Goal: Information Seeking & Learning: Check status

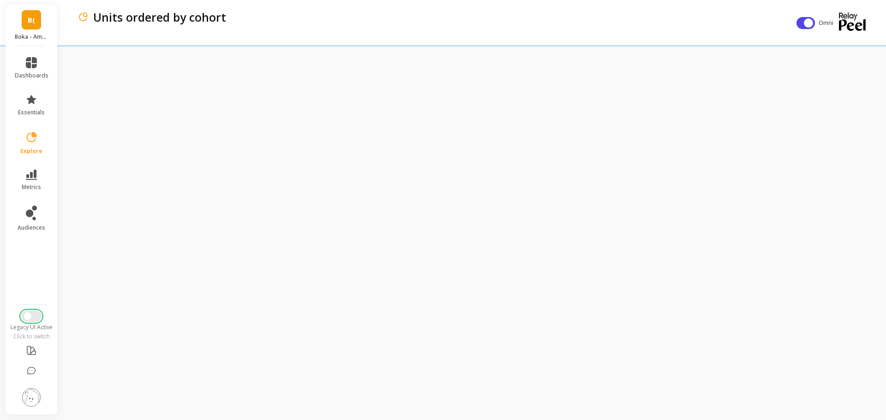
click at [36, 313] on button "Switch to New UI" at bounding box center [31, 316] width 20 height 11
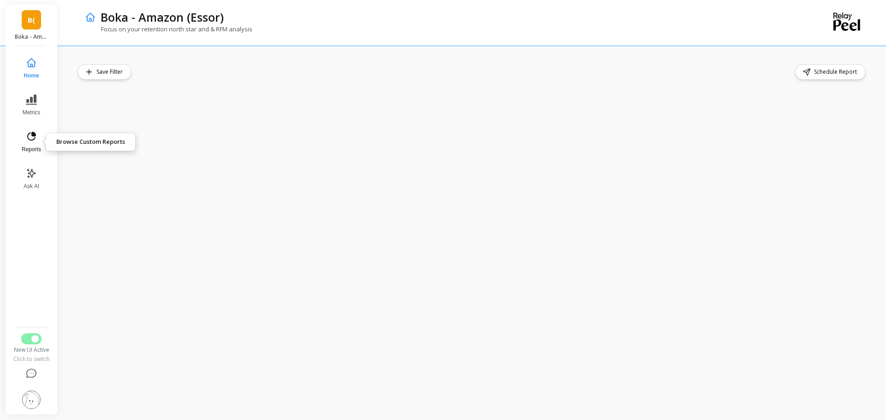
click at [31, 144] on button "Reports" at bounding box center [31, 142] width 30 height 33
click at [31, 141] on icon at bounding box center [31, 136] width 11 height 11
click at [30, 134] on icon at bounding box center [31, 136] width 11 height 11
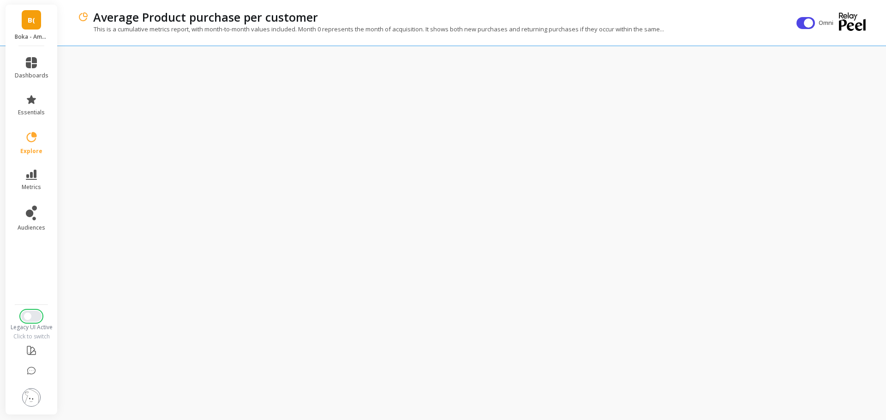
click at [36, 317] on button "Switch to New UI" at bounding box center [31, 316] width 20 height 11
click at [34, 168] on li "metrics" at bounding box center [31, 180] width 45 height 32
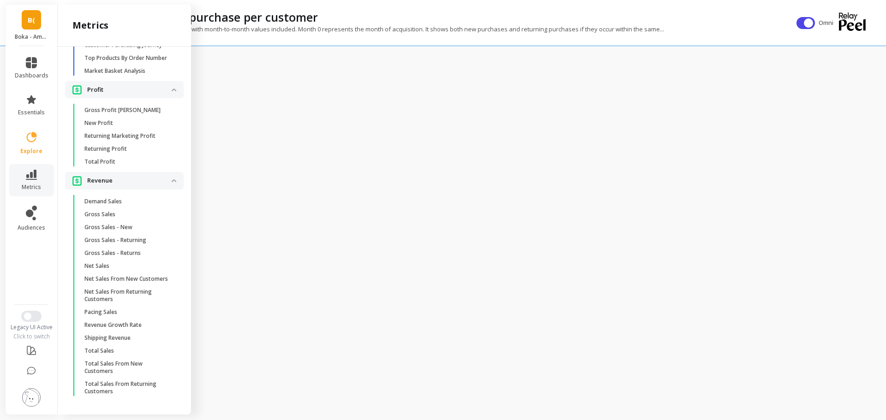
scroll to position [938, 0]
click at [113, 221] on link "Gross Sales" at bounding box center [132, 214] width 104 height 13
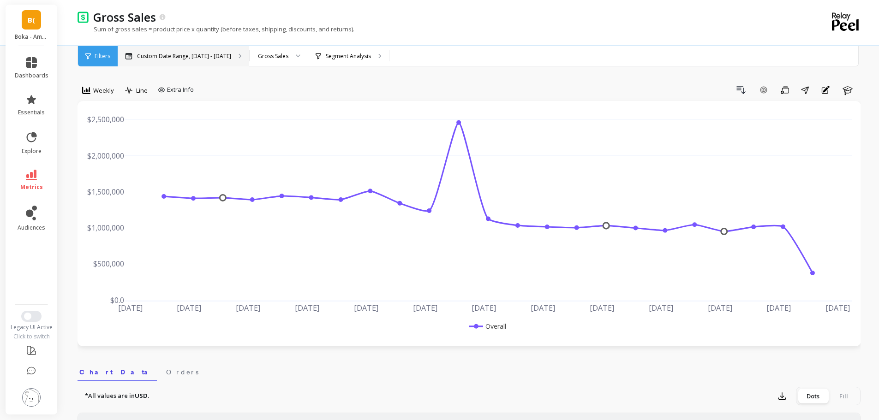
click at [209, 58] on p "Custom Date Range, [DATE] - [DATE]" at bounding box center [184, 56] width 94 height 7
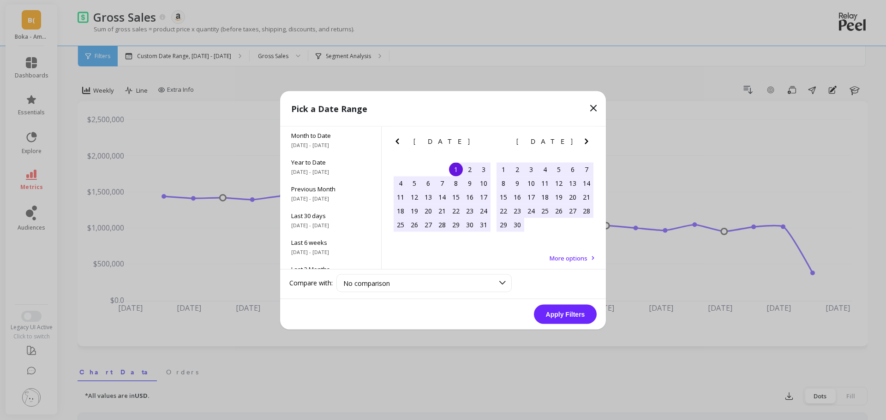
click at [586, 141] on icon "Next Month" at bounding box center [586, 141] width 11 height 11
click at [567, 170] on div "1" at bounding box center [573, 169] width 14 height 14
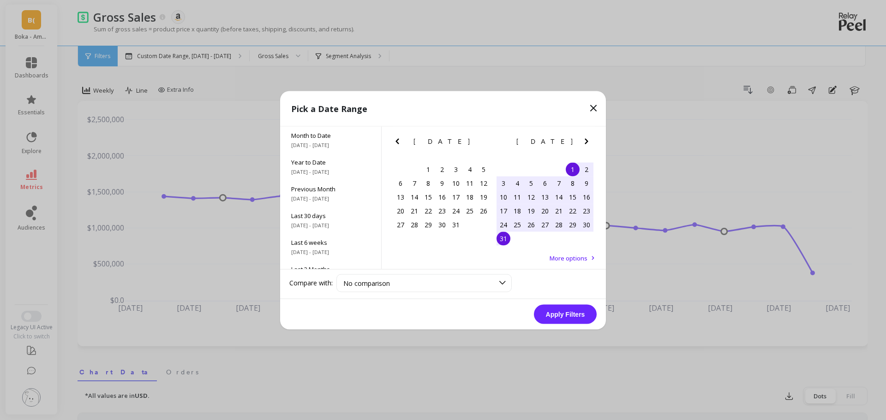
click at [502, 245] on div "31" at bounding box center [503, 239] width 14 height 14
click at [562, 320] on button "Apply Filters" at bounding box center [565, 314] width 63 height 19
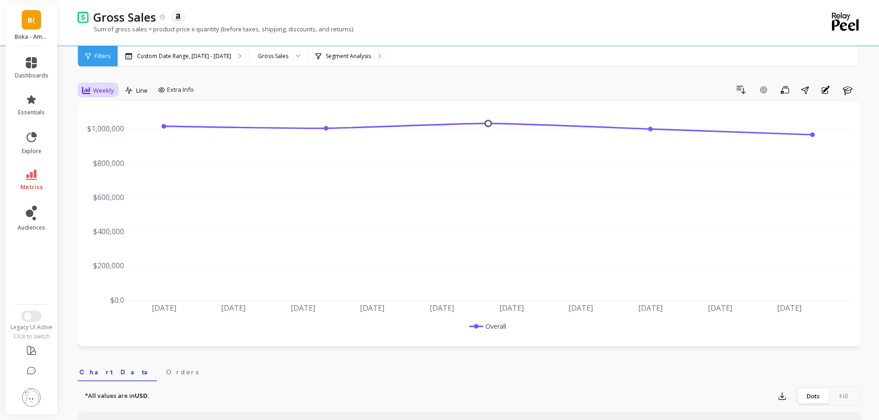
click at [102, 88] on span "Weekly" at bounding box center [103, 90] width 21 height 9
click at [103, 116] on div "All" at bounding box center [112, 111] width 64 height 16
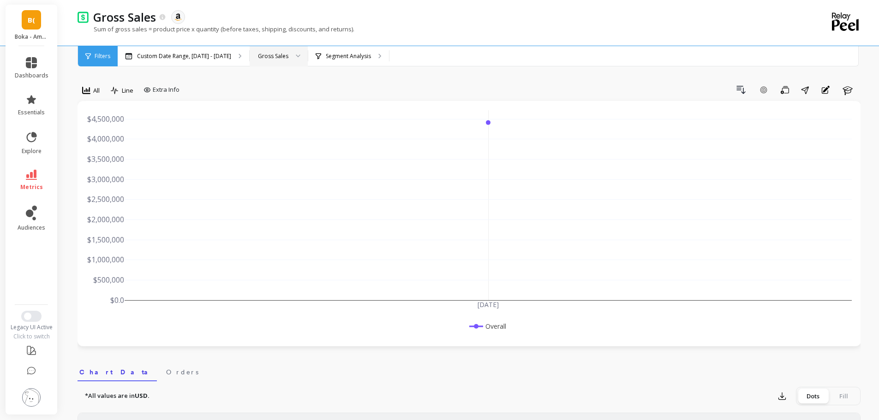
click at [258, 59] on div "Gross Sales" at bounding box center [273, 56] width 30 height 9
click at [38, 172] on link "metrics" at bounding box center [32, 180] width 34 height 21
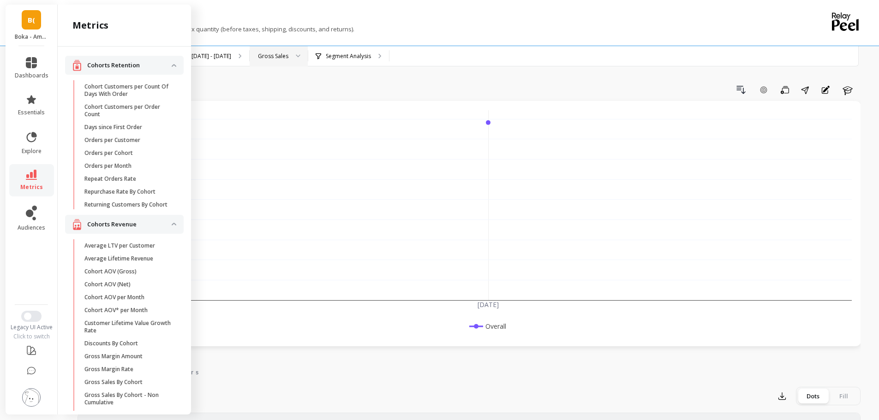
scroll to position [938, 0]
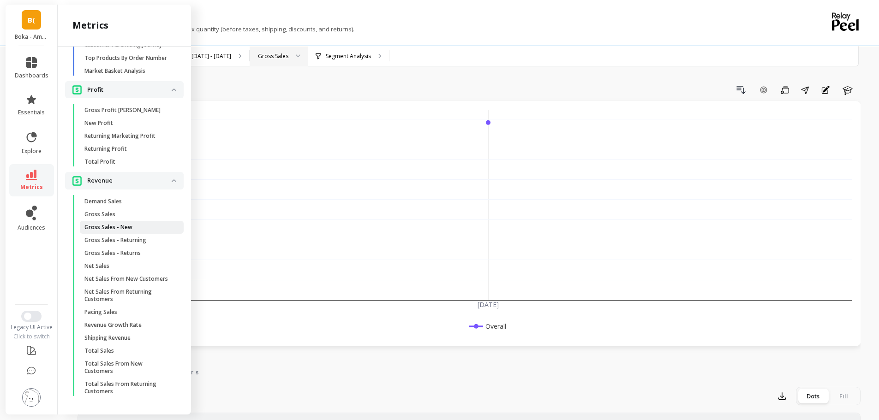
click at [137, 233] on link "Gross Sales - New" at bounding box center [132, 227] width 104 height 13
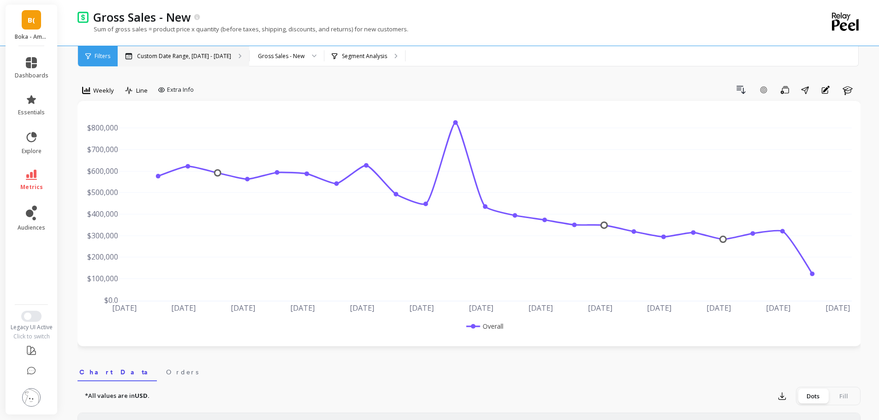
click at [199, 59] on p "Custom Date Range, [DATE] - [DATE]" at bounding box center [184, 56] width 94 height 7
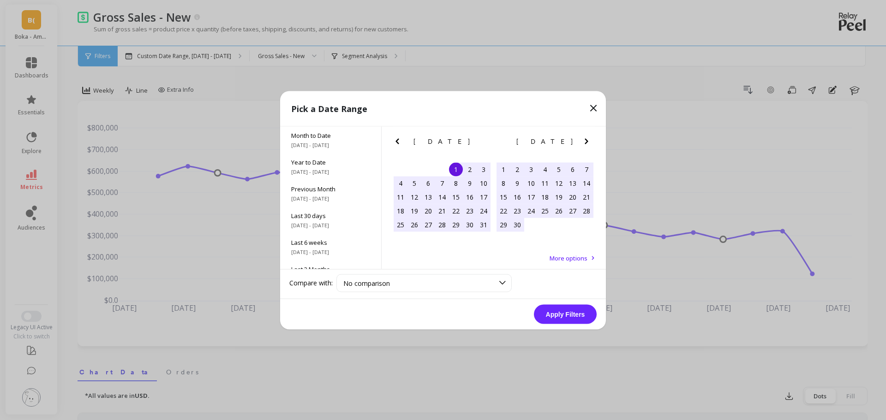
click at [587, 145] on icon "Next Month" at bounding box center [586, 141] width 11 height 11
click at [573, 169] on div "1" at bounding box center [573, 169] width 14 height 14
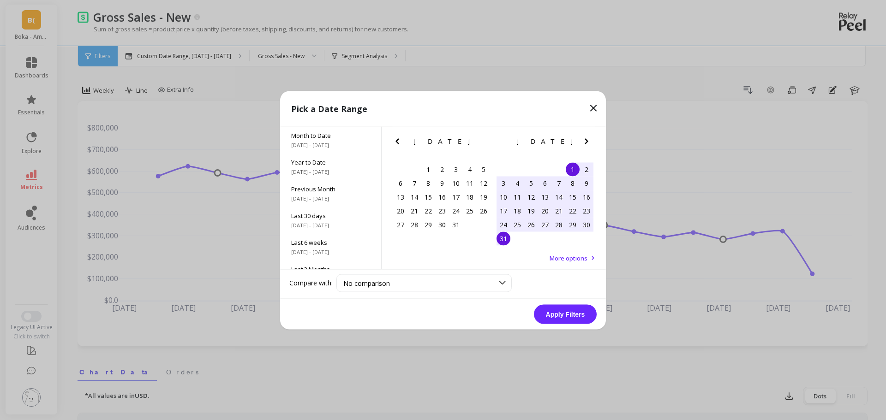
click at [502, 240] on div "31" at bounding box center [503, 239] width 14 height 14
click at [574, 316] on button "Apply Filters" at bounding box center [565, 314] width 63 height 19
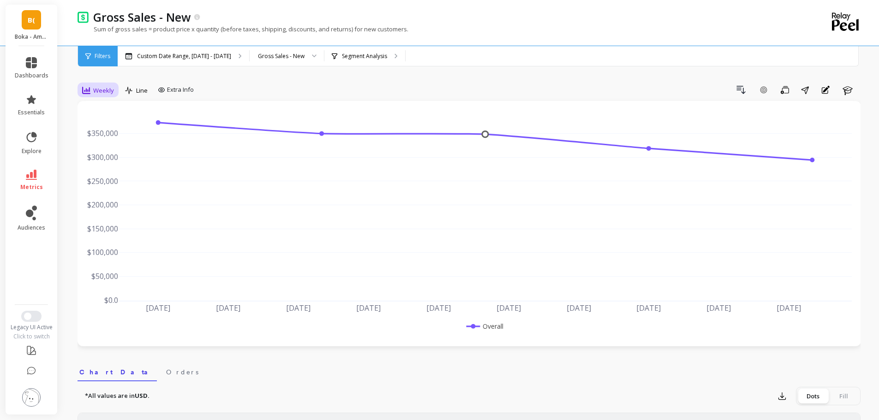
click at [99, 92] on span "Weekly" at bounding box center [103, 90] width 21 height 9
click at [106, 114] on div "All" at bounding box center [111, 111] width 53 height 9
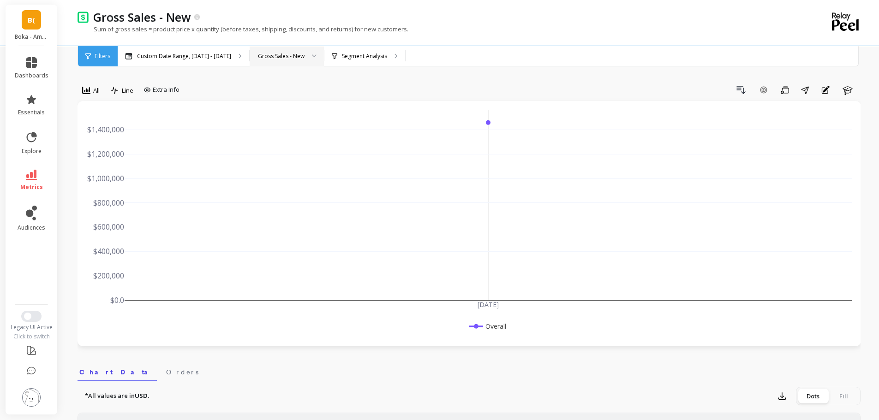
click at [287, 53] on div "Gross Sales - New" at bounding box center [281, 56] width 47 height 9
click at [35, 172] on icon at bounding box center [31, 175] width 11 height 10
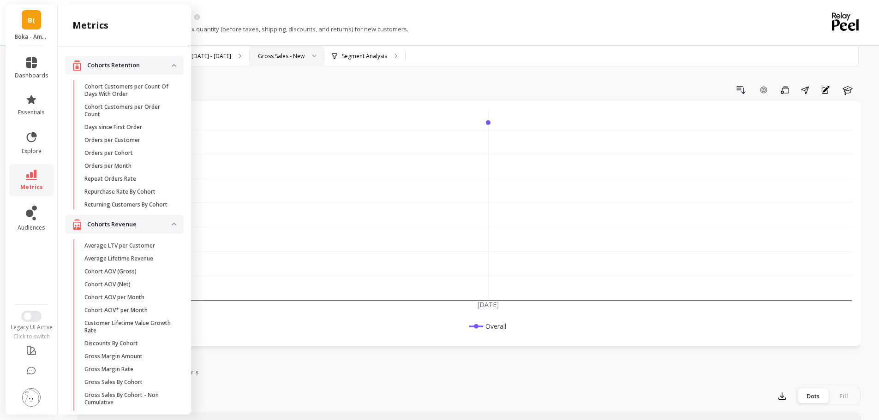
scroll to position [938, 0]
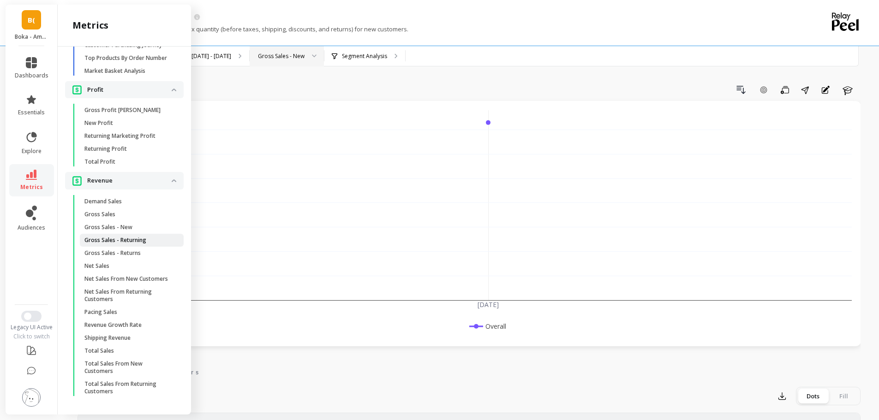
click at [146, 247] on link "Gross Sales - Returning" at bounding box center [132, 240] width 104 height 13
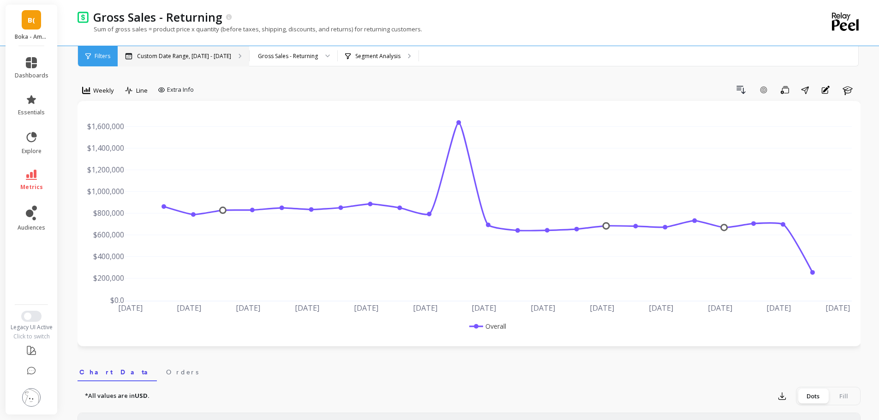
click at [174, 60] on div "Custom Date Range, [DATE] - [DATE]" at bounding box center [183, 56] width 131 height 20
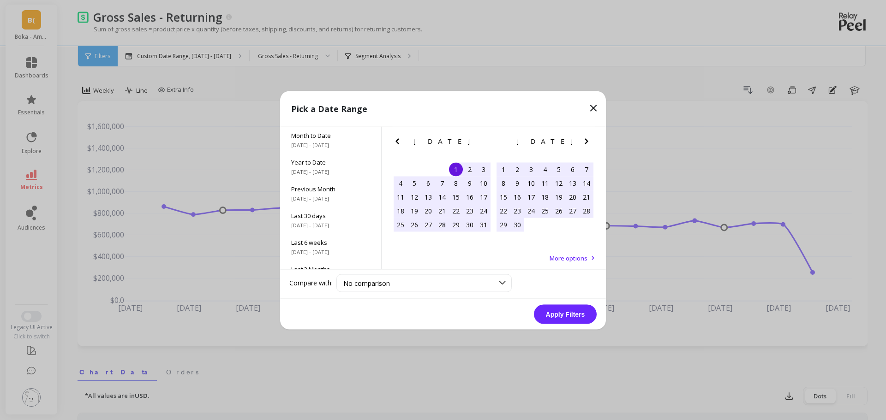
click at [583, 143] on icon "Next Month" at bounding box center [586, 141] width 11 height 11
click at [568, 164] on div "1" at bounding box center [573, 169] width 14 height 14
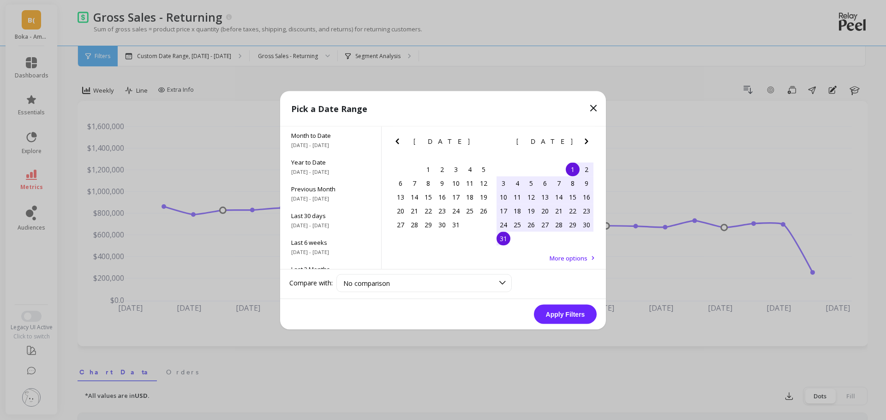
click at [498, 243] on div "31" at bounding box center [503, 239] width 14 height 14
click at [581, 316] on button "Apply Filters" at bounding box center [565, 314] width 63 height 19
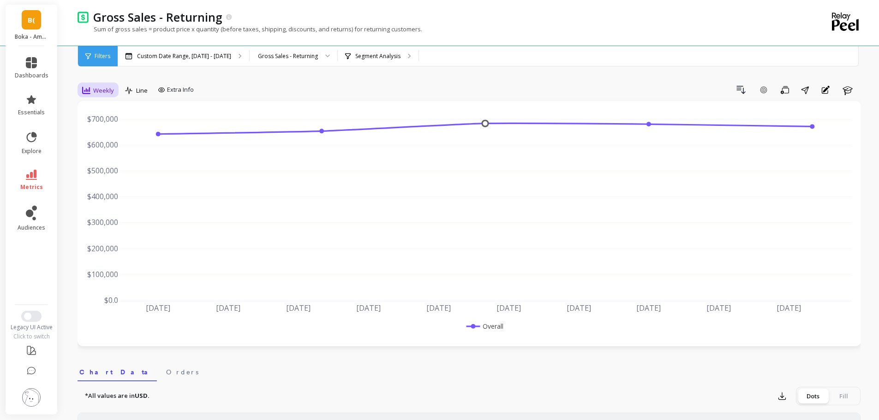
click at [99, 93] on span "Weekly" at bounding box center [103, 90] width 21 height 9
click at [133, 166] on div "Monthly" at bounding box center [111, 164] width 53 height 9
